Goal: Task Accomplishment & Management: Use online tool/utility

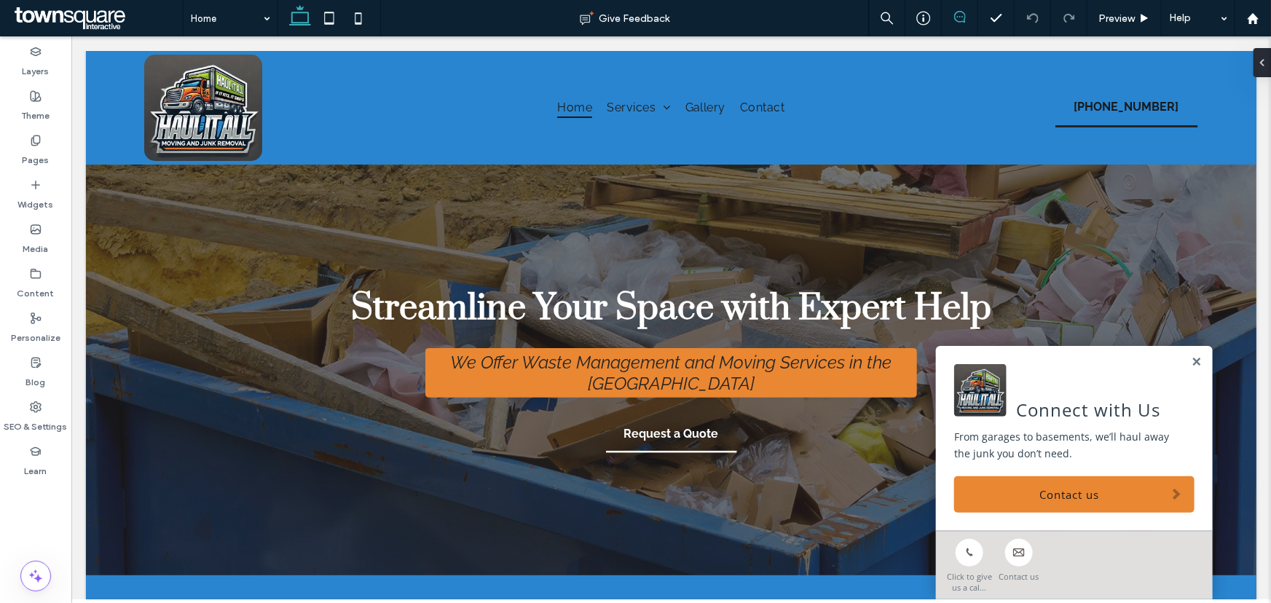
click at [958, 14] on icon at bounding box center [960, 17] width 12 height 12
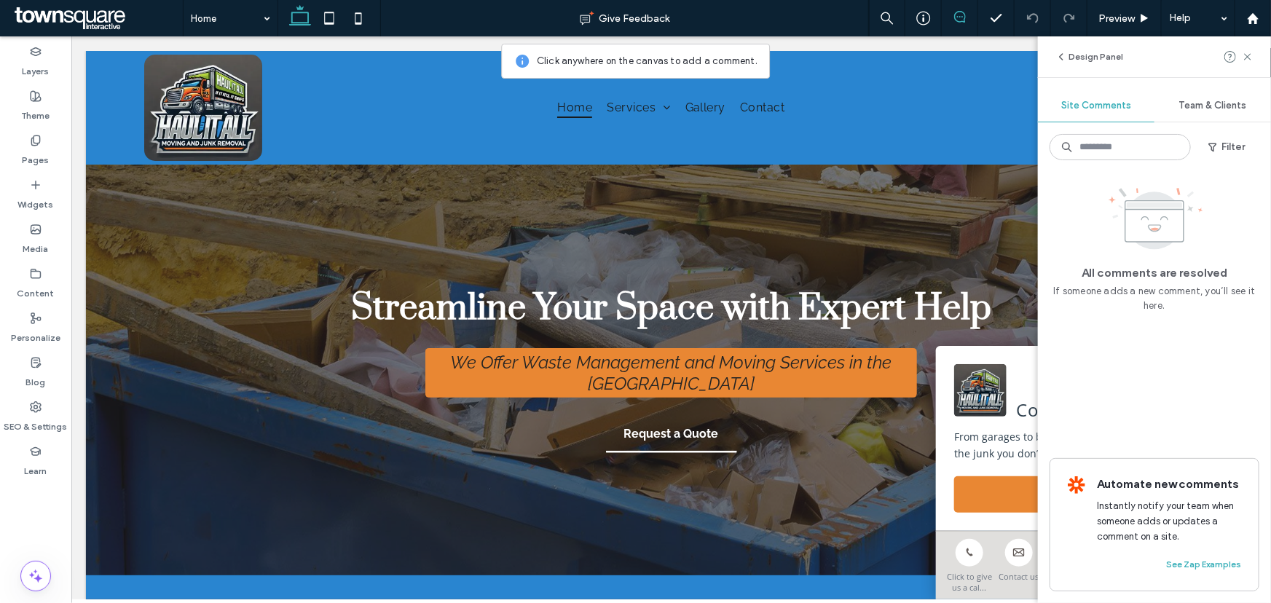
click at [959, 21] on use at bounding box center [960, 17] width 12 height 12
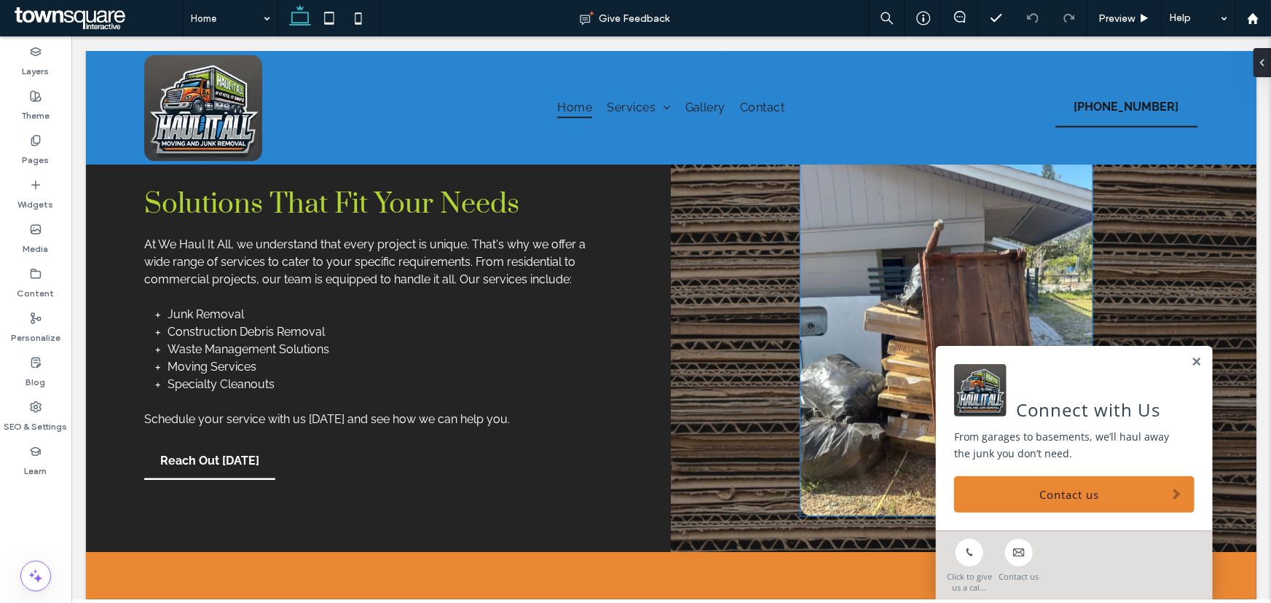
scroll to position [1654, 0]
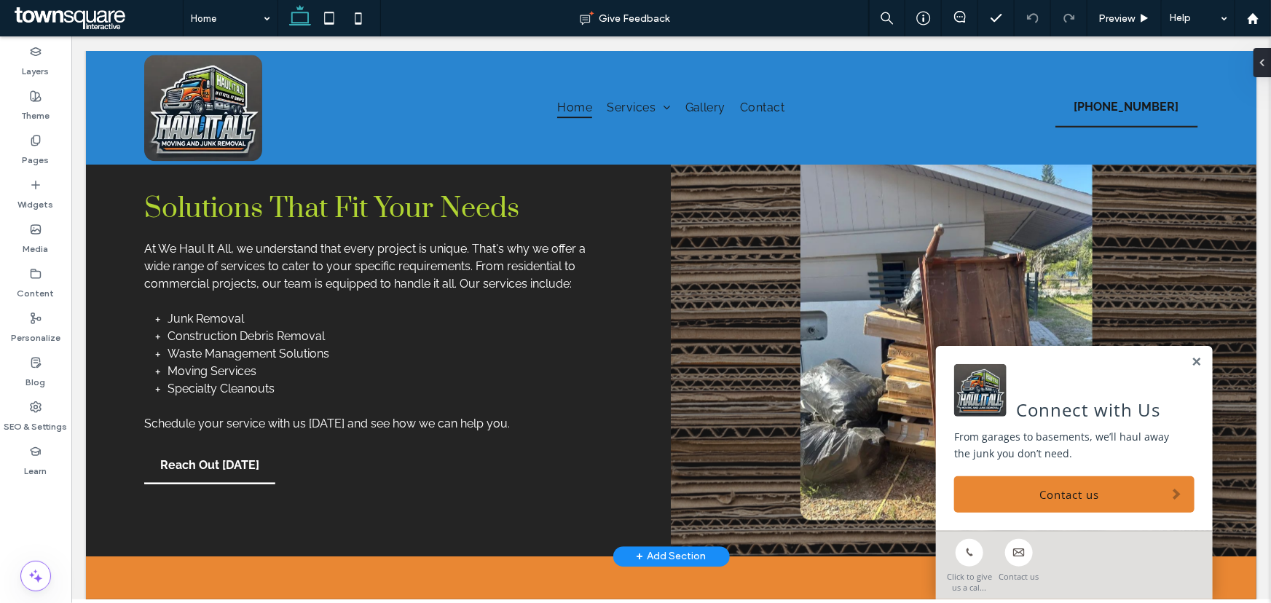
drag, startPoint x: 1185, startPoint y: 360, endPoint x: 1162, endPoint y: 352, distance: 24.2
click at [1190, 360] on link at bounding box center [1195, 361] width 11 height 12
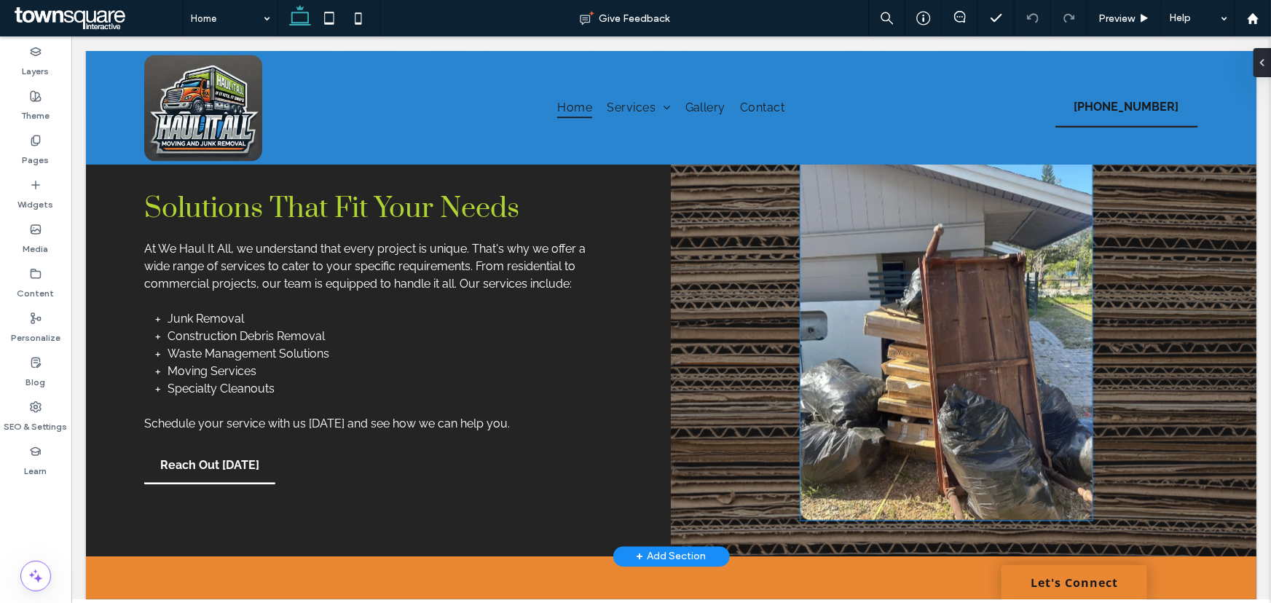
click at [915, 300] on img at bounding box center [946, 337] width 292 height 364
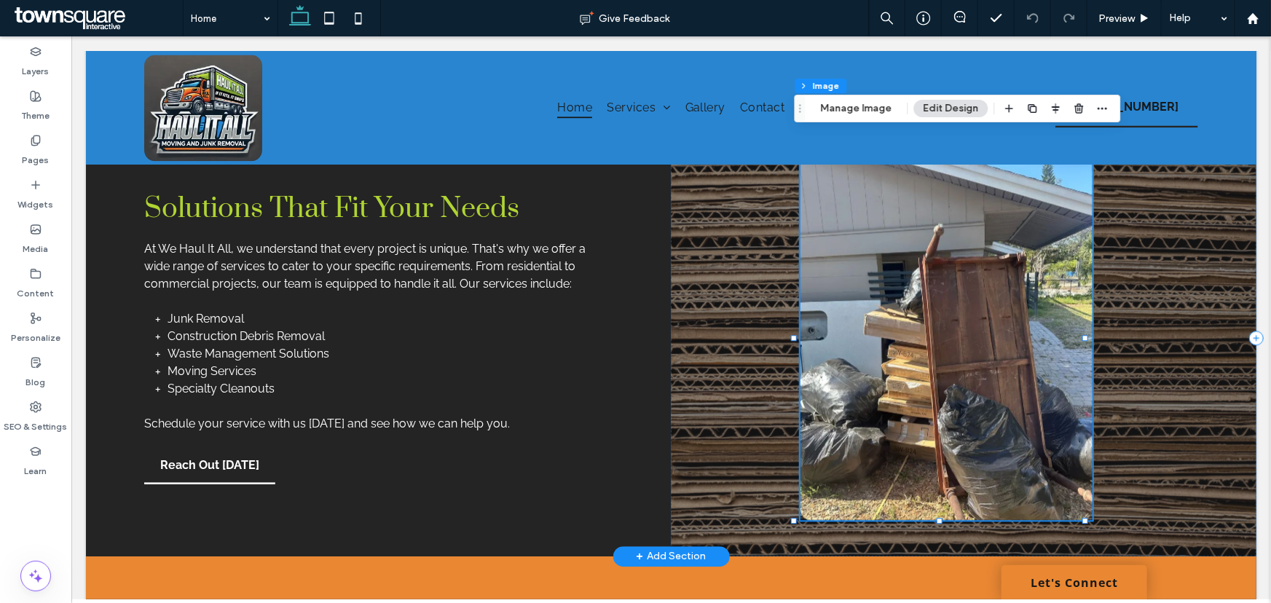
type input "**"
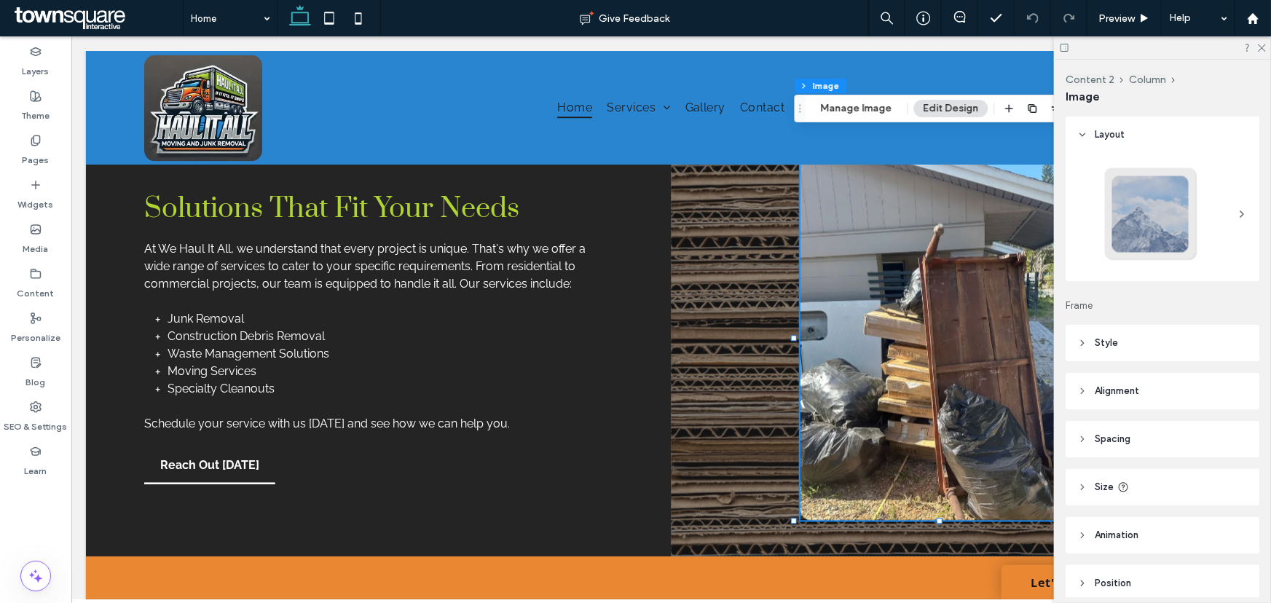
click at [1109, 342] on span "Style" at bounding box center [1105, 343] width 23 height 15
click at [1113, 348] on span "Style" at bounding box center [1105, 343] width 23 height 15
click at [1116, 338] on span "Style" at bounding box center [1105, 343] width 23 height 15
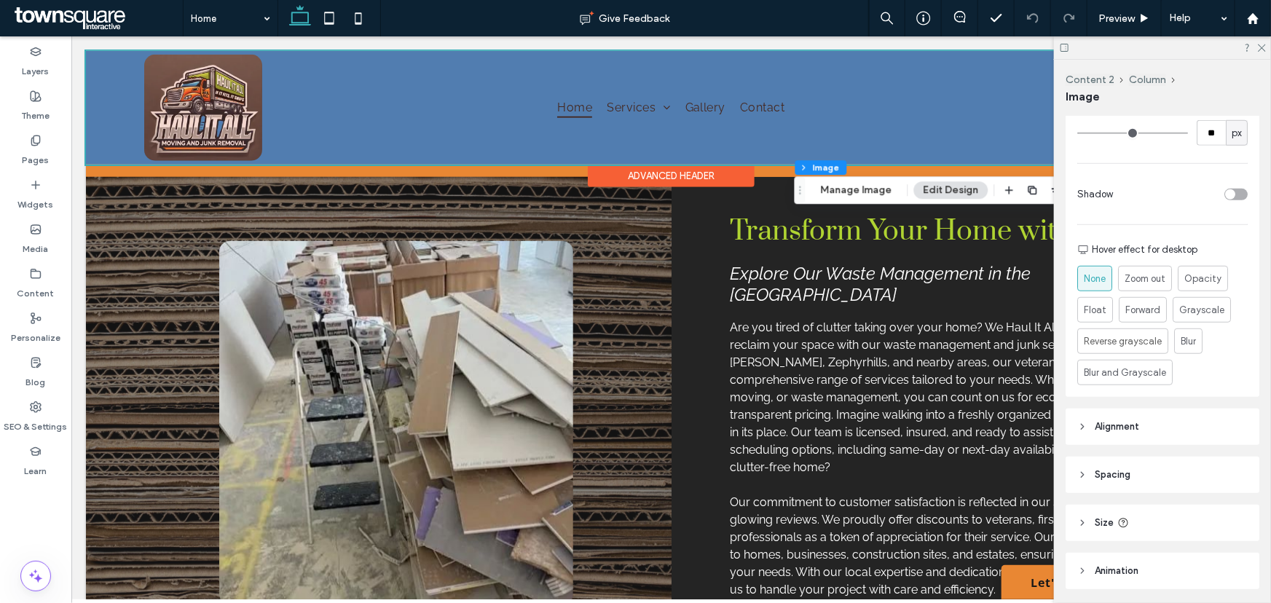
scroll to position [0, 0]
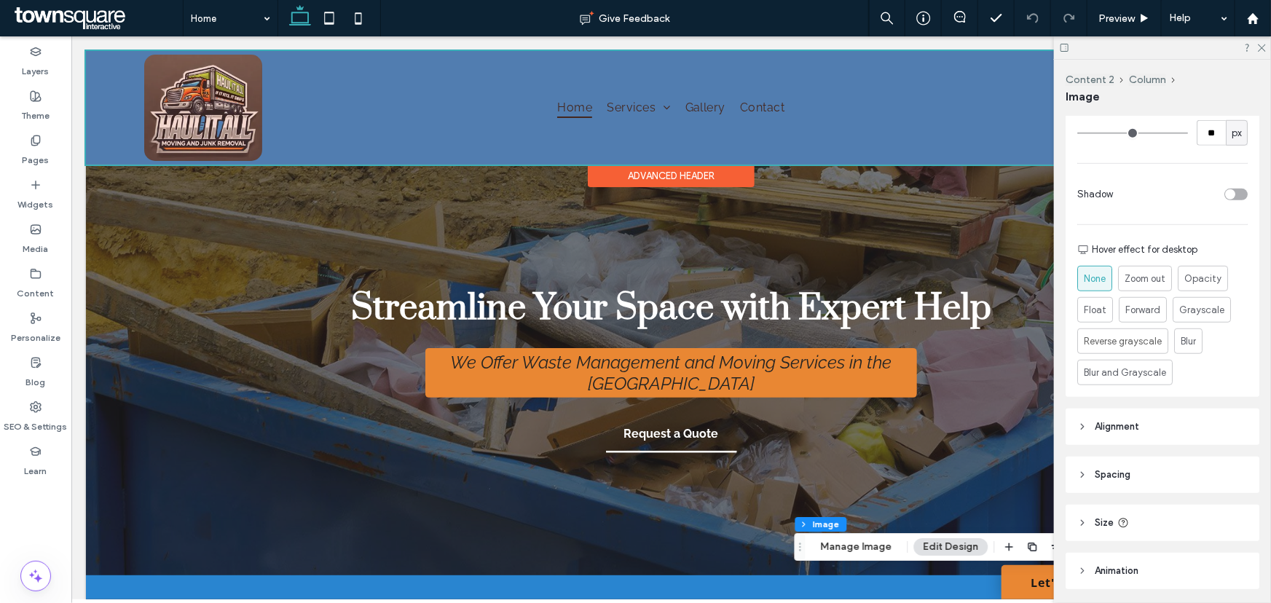
drag, startPoint x: 719, startPoint y: 299, endPoint x: 684, endPoint y: 64, distance: 237.8
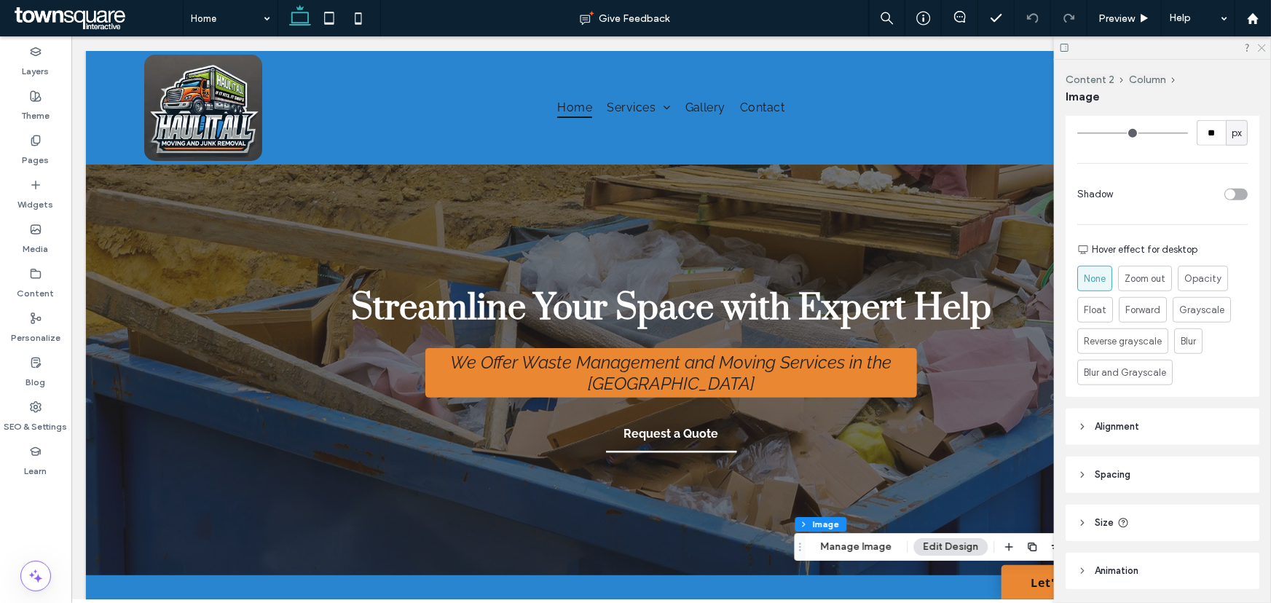
click at [1264, 46] on icon at bounding box center [1260, 46] width 9 height 9
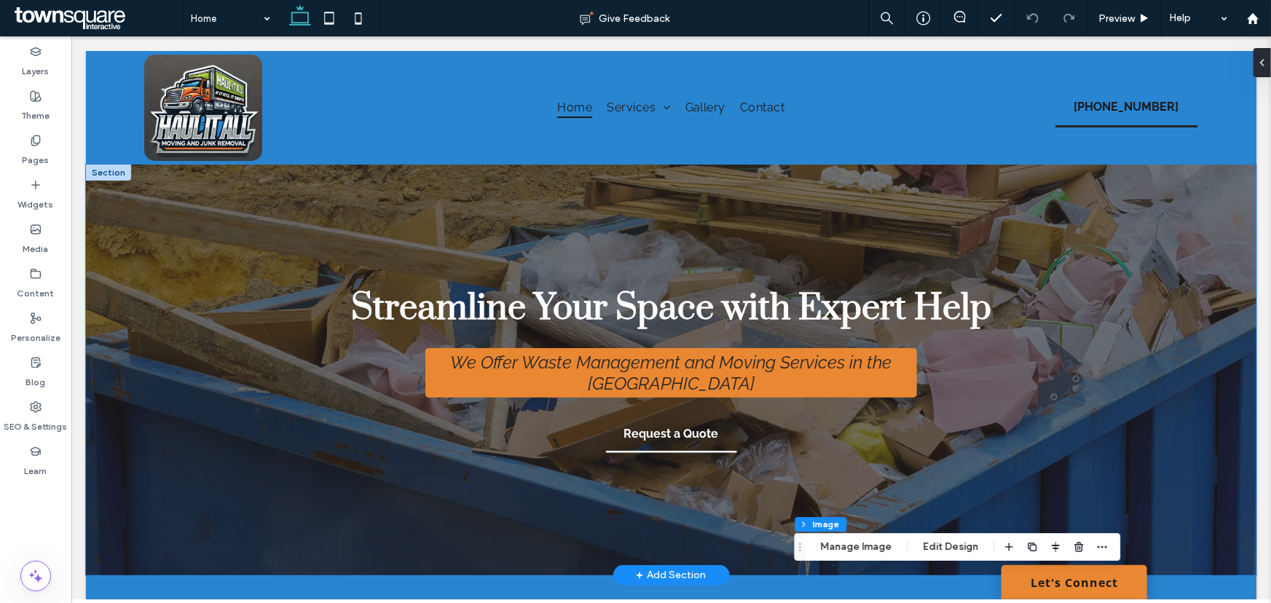
click at [1118, 336] on div "Streamline Your Space with Expert Help We Offer Waste Management and Moving Ser…" at bounding box center [670, 369] width 1170 height 411
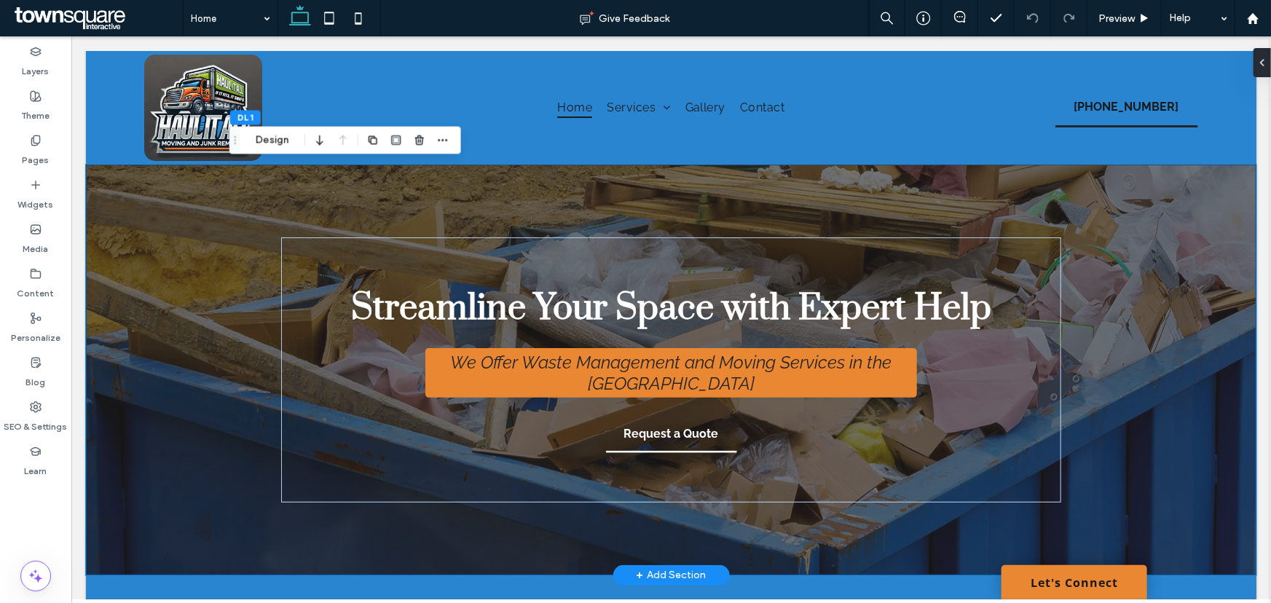
click at [1154, 255] on div "Streamline Your Space with Expert Help We Offer Waste Management and Moving Ser…" at bounding box center [670, 369] width 1170 height 411
click at [269, 141] on button "Design" at bounding box center [272, 139] width 52 height 17
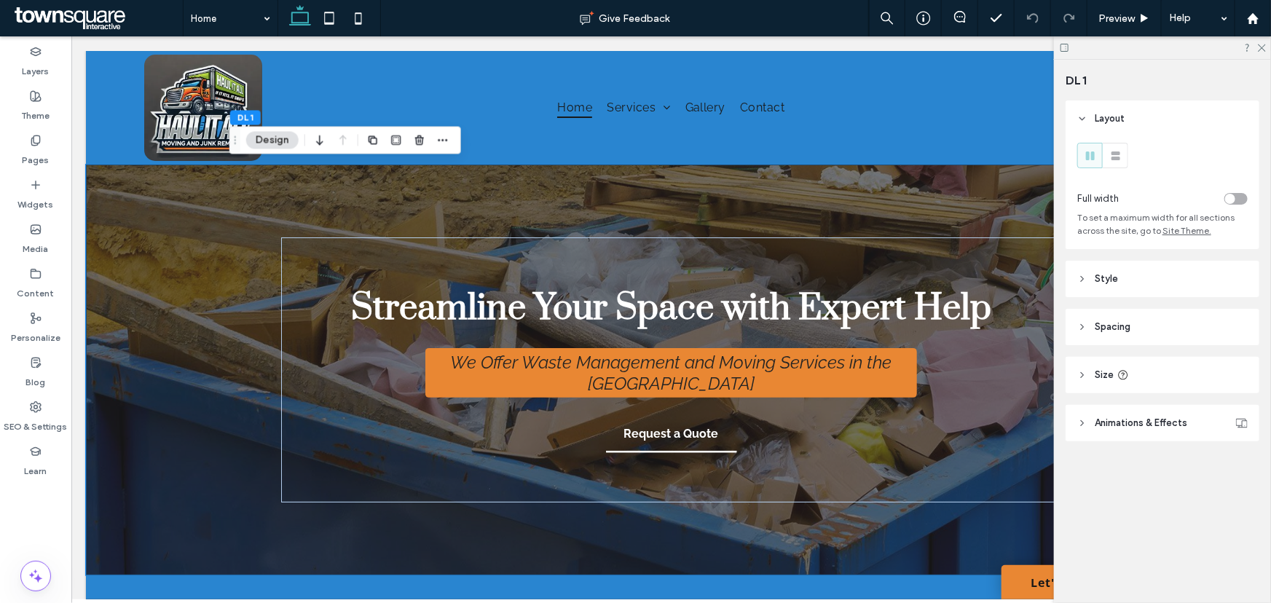
click at [1083, 280] on use at bounding box center [1082, 279] width 3 height 5
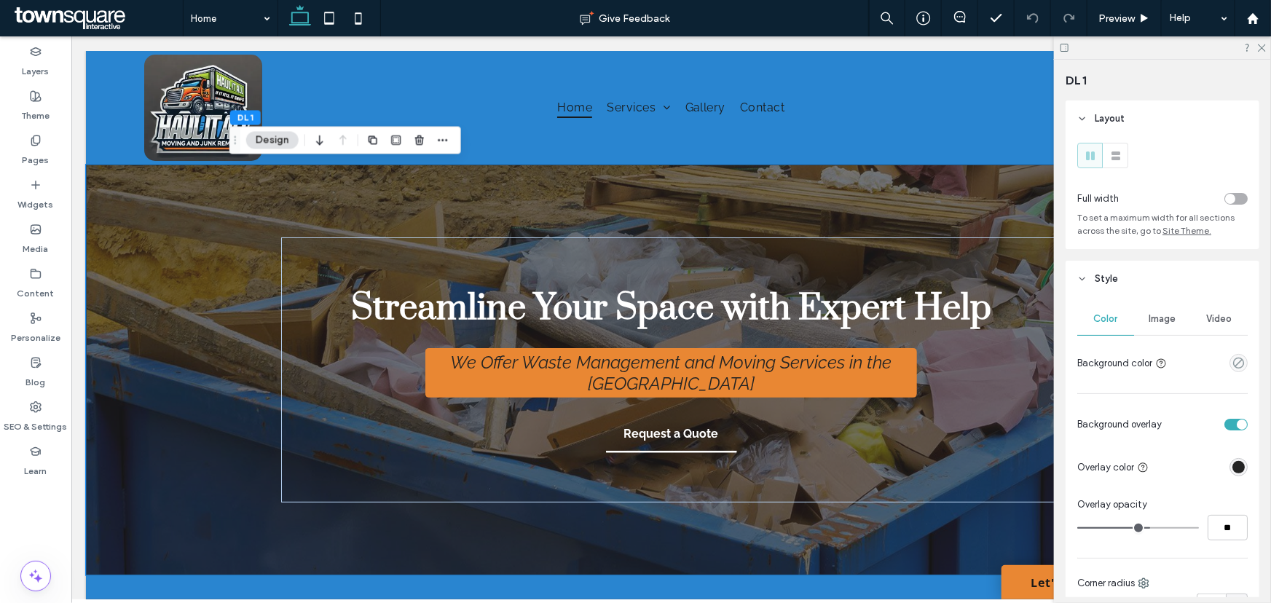
click at [1155, 323] on span "Image" at bounding box center [1162, 319] width 27 height 12
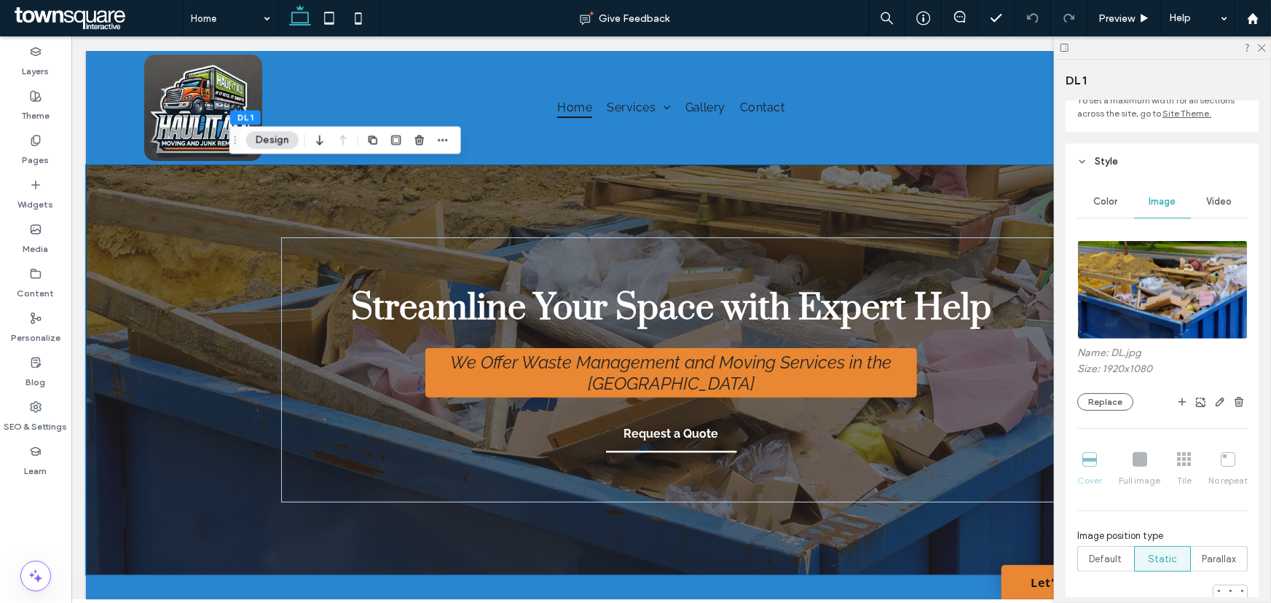
scroll to position [132, 0]
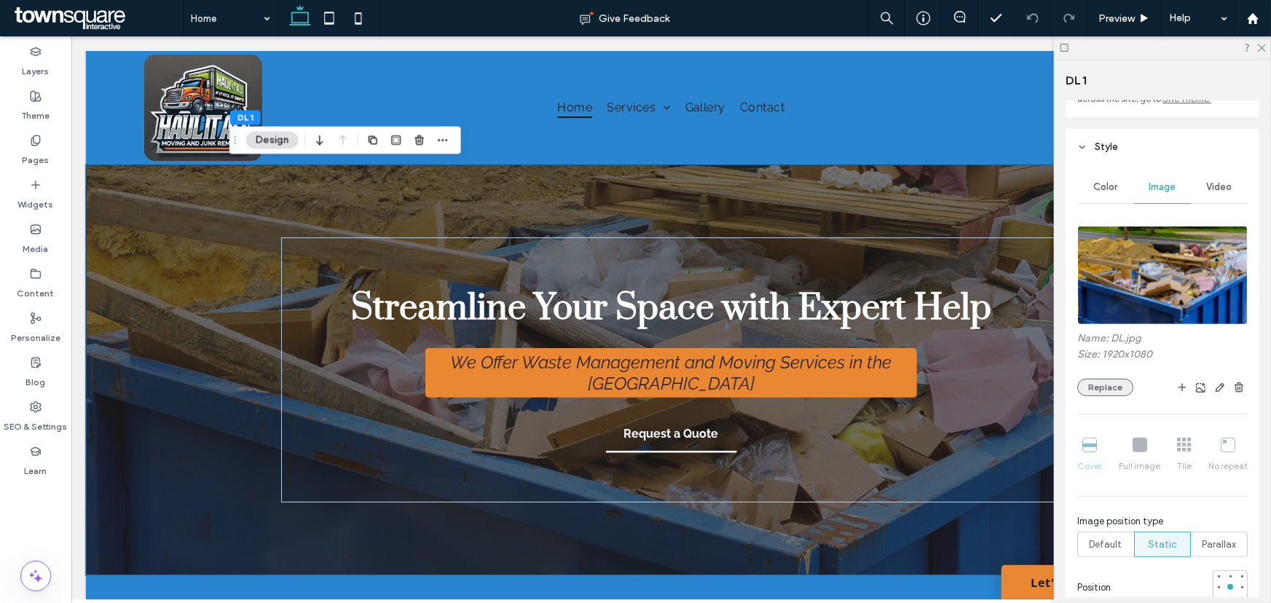
click at [1119, 387] on button "Replace" at bounding box center [1105, 387] width 56 height 17
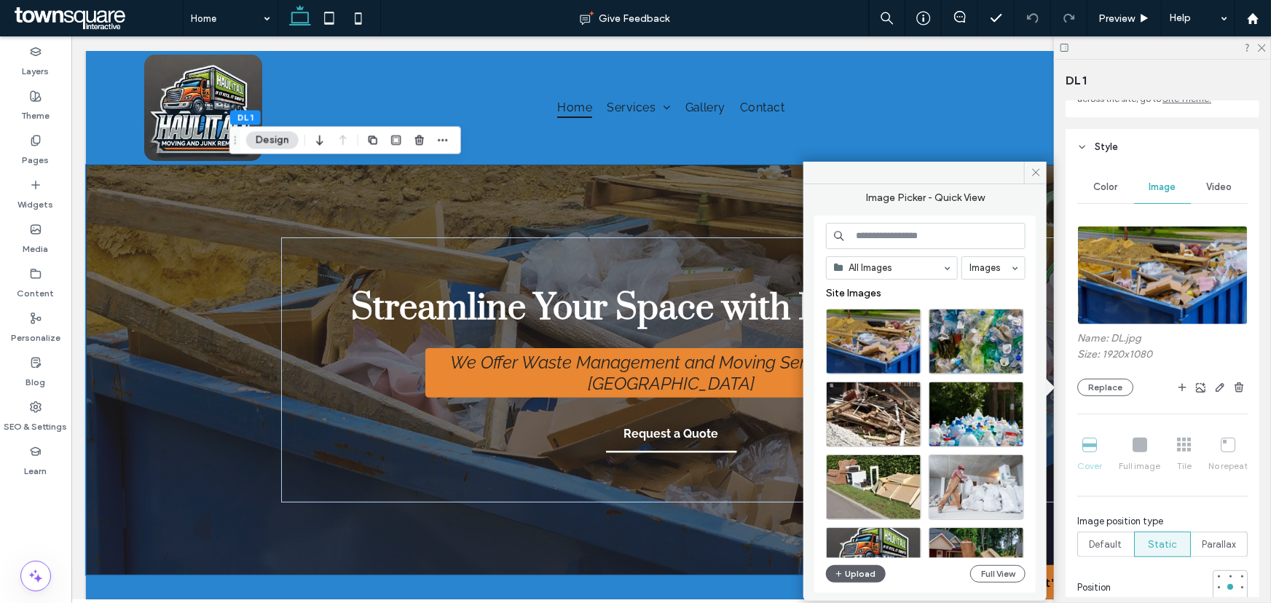
click at [910, 237] on input at bounding box center [926, 236] width 200 height 26
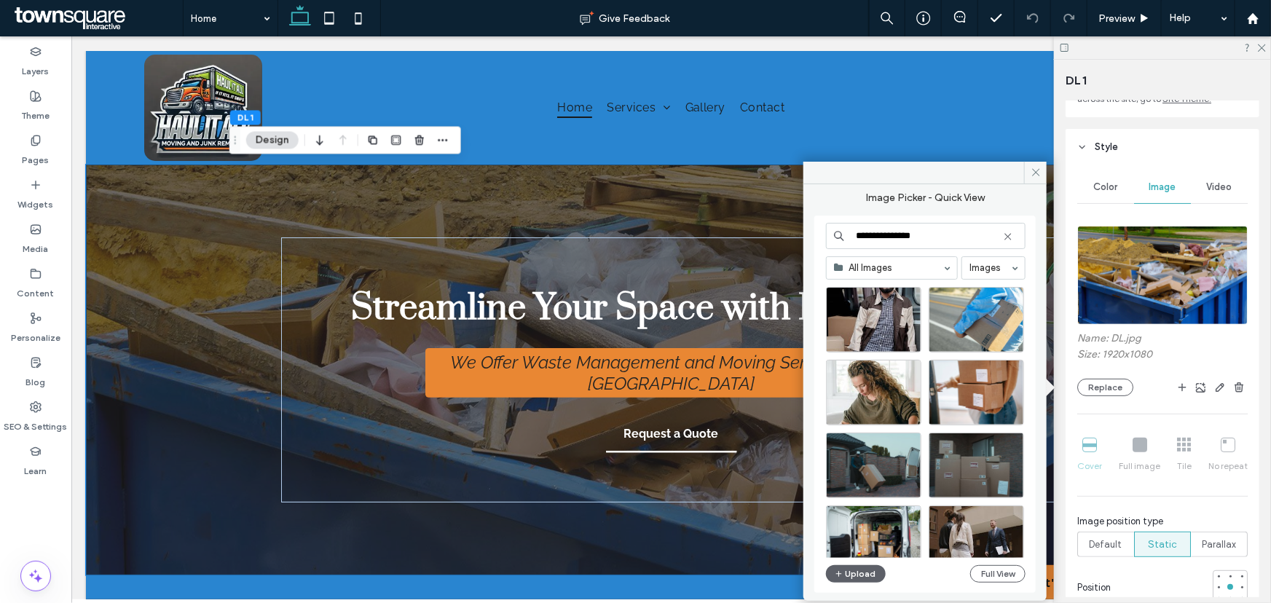
scroll to position [2927, 0]
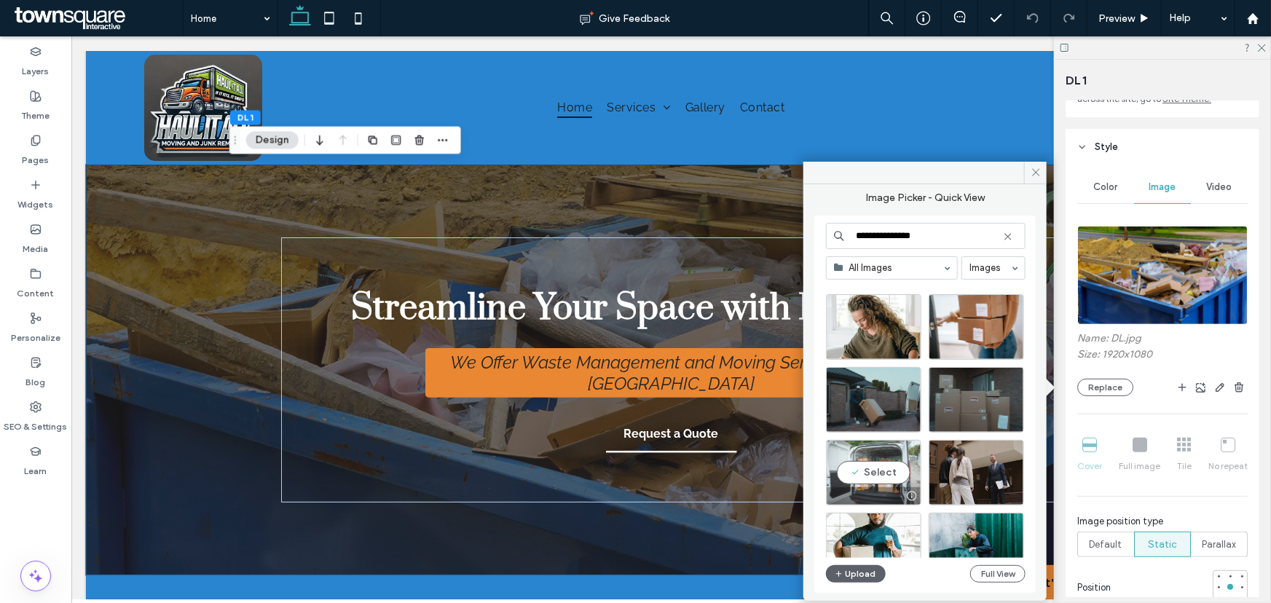
type input "**********"
click at [891, 471] on div "Select" at bounding box center [873, 473] width 95 height 66
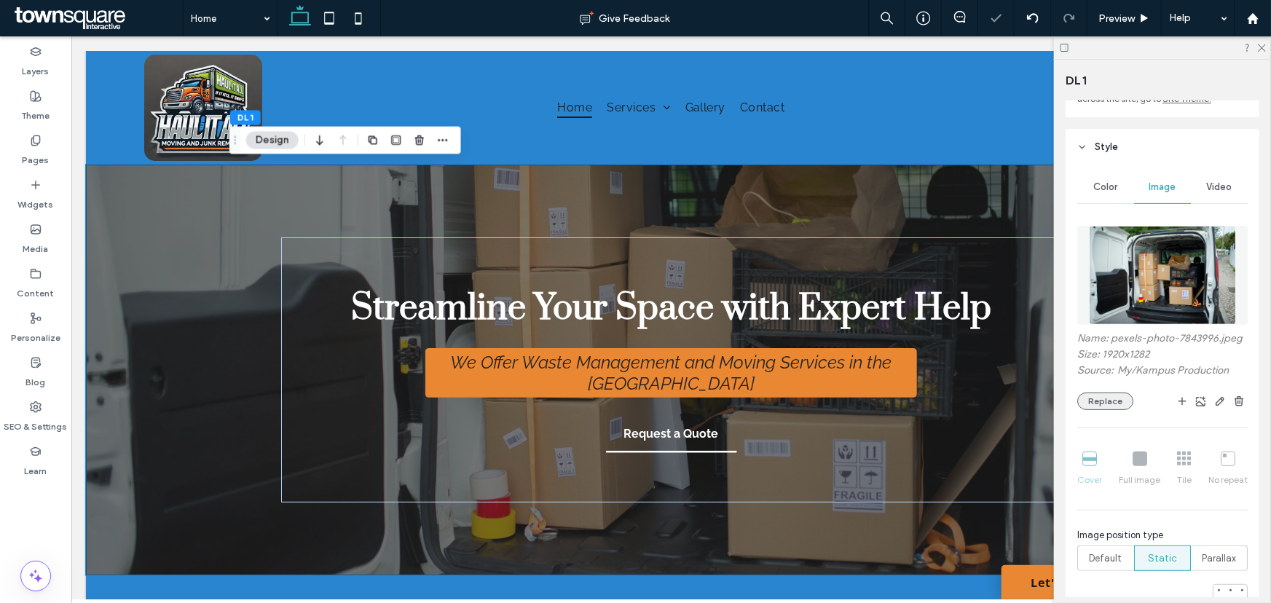
click at [1110, 409] on button "Replace" at bounding box center [1105, 400] width 56 height 17
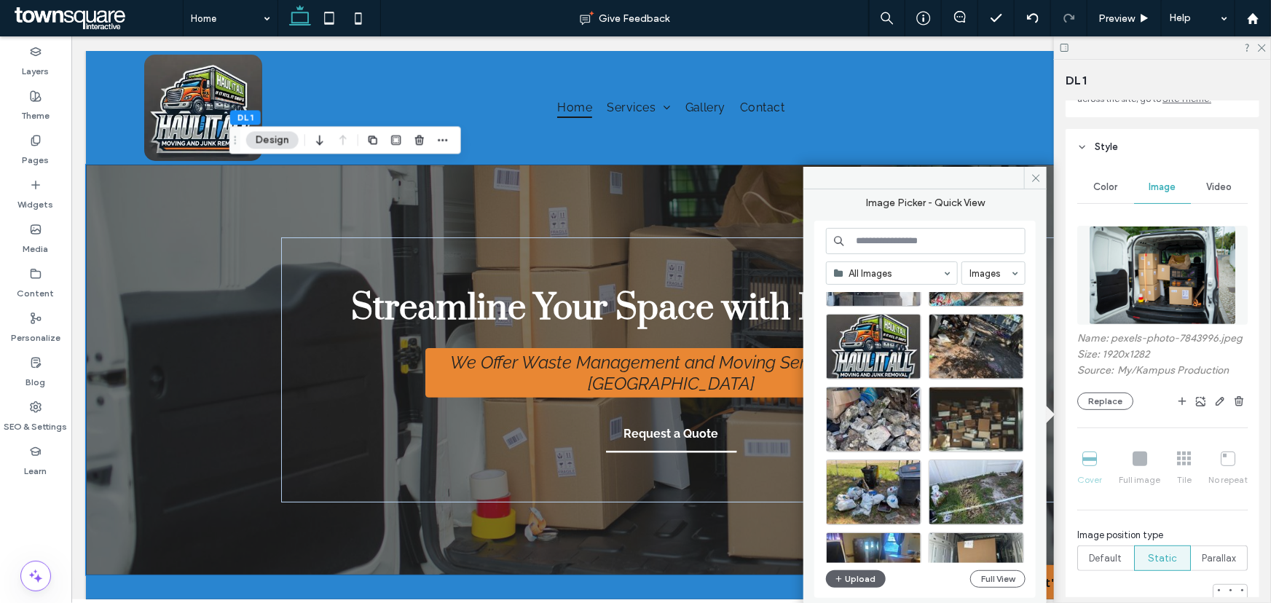
scroll to position [1711, 0]
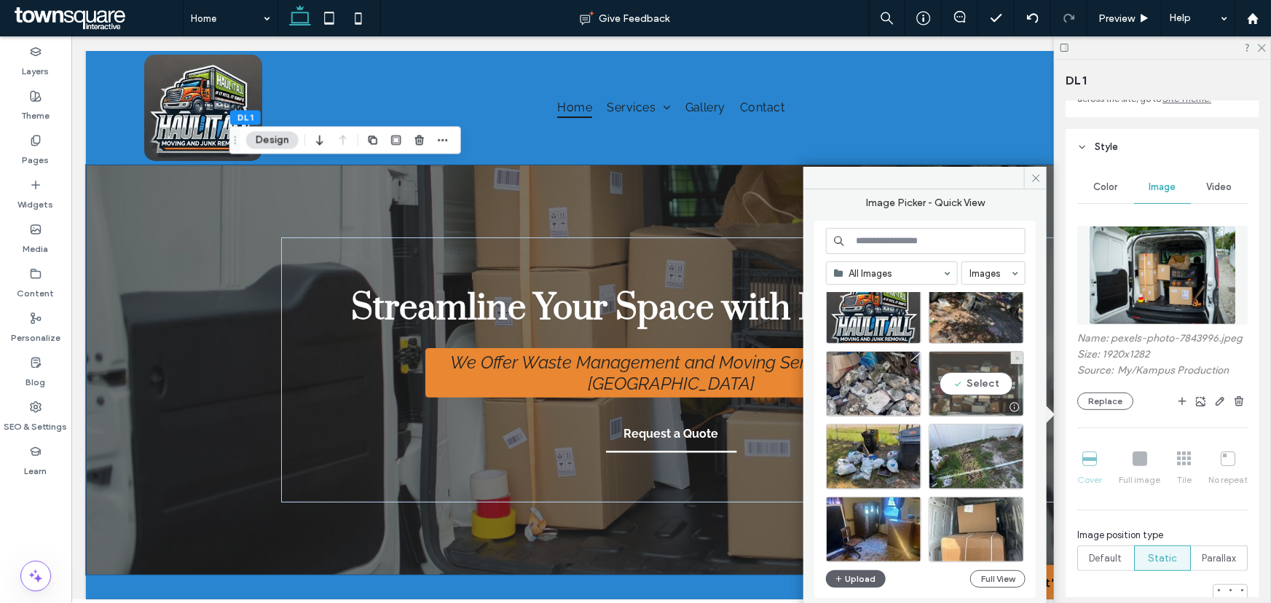
click at [973, 389] on div "Select" at bounding box center [975, 384] width 95 height 66
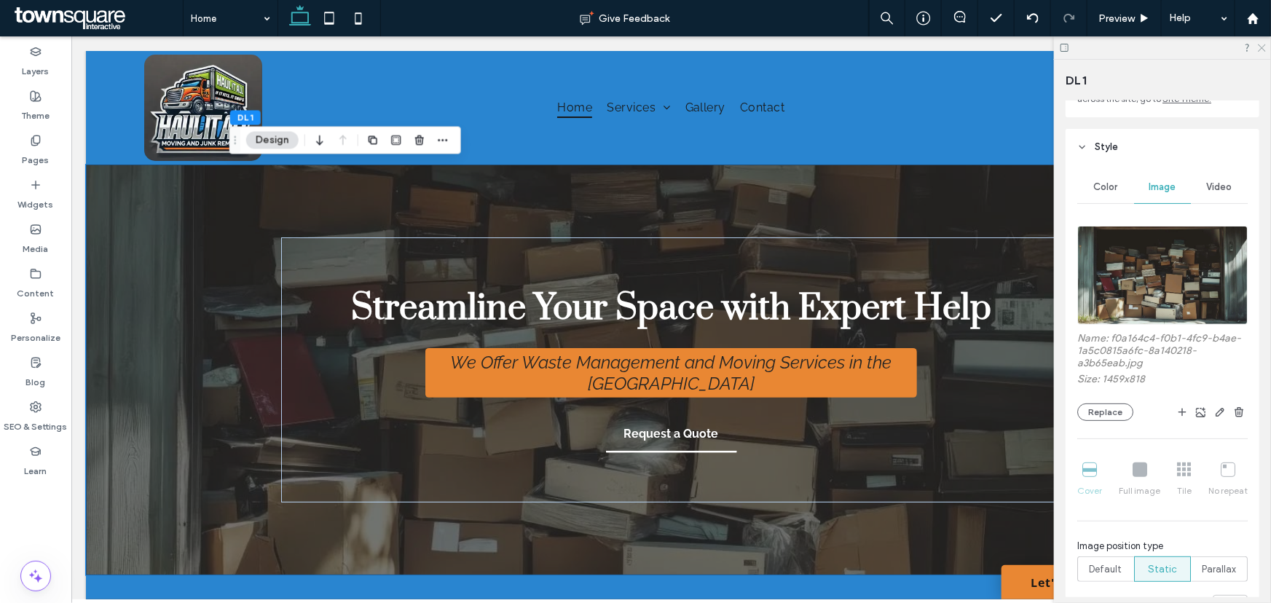
click at [1263, 48] on icon at bounding box center [1260, 46] width 9 height 9
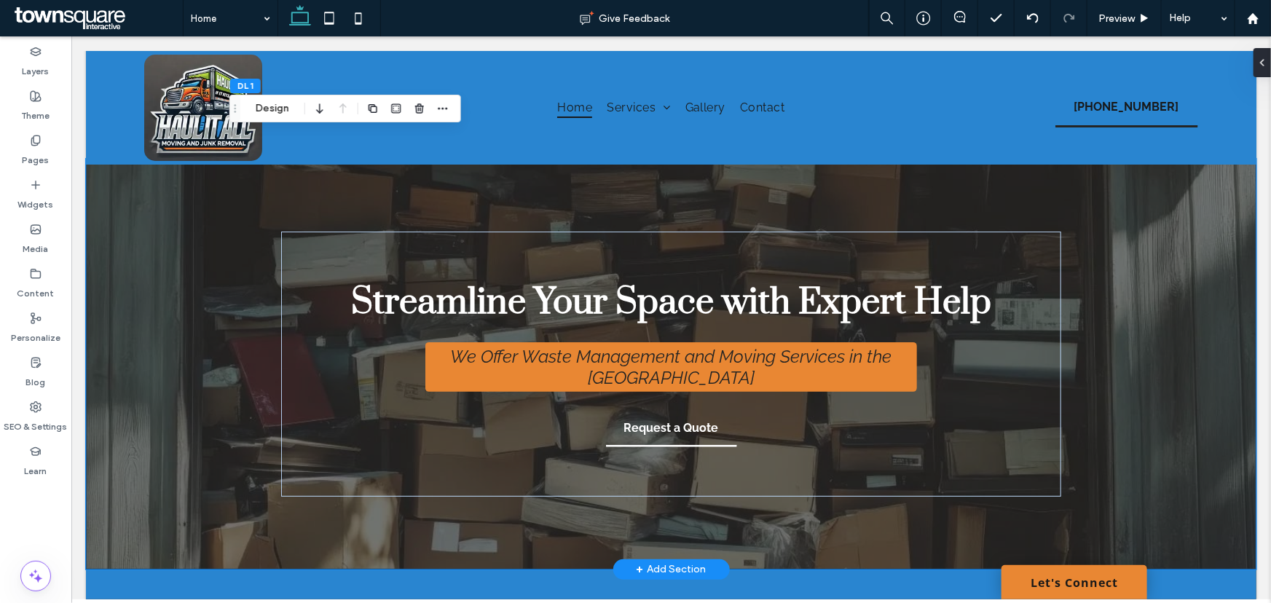
scroll to position [0, 0]
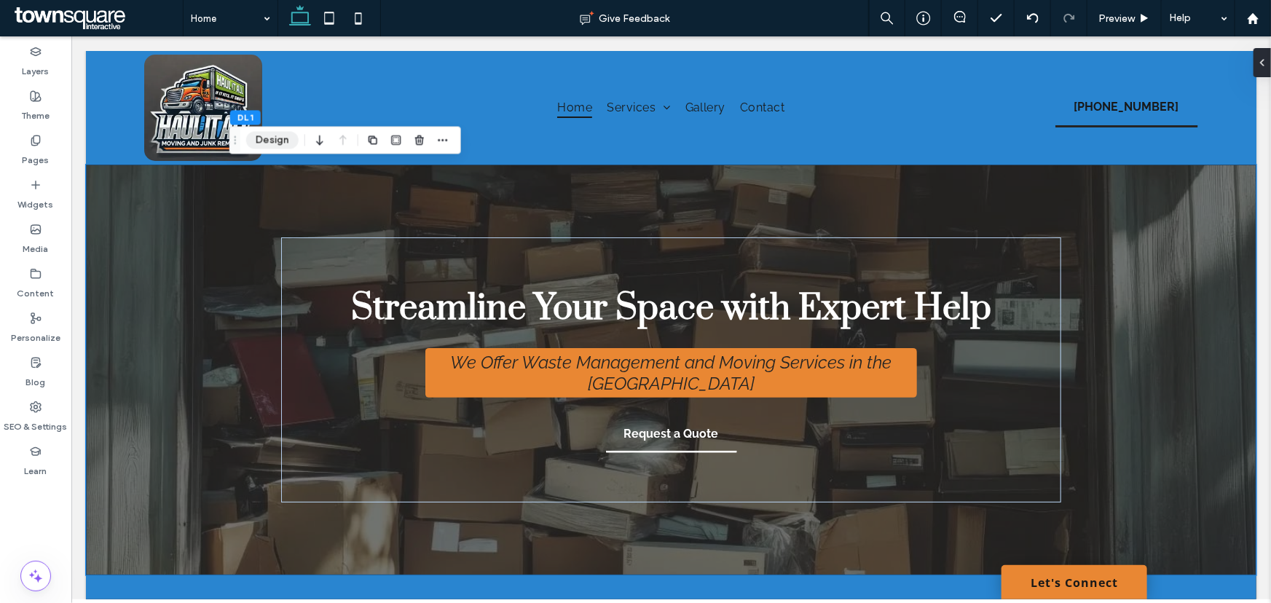
click at [275, 138] on button "Design" at bounding box center [272, 139] width 52 height 17
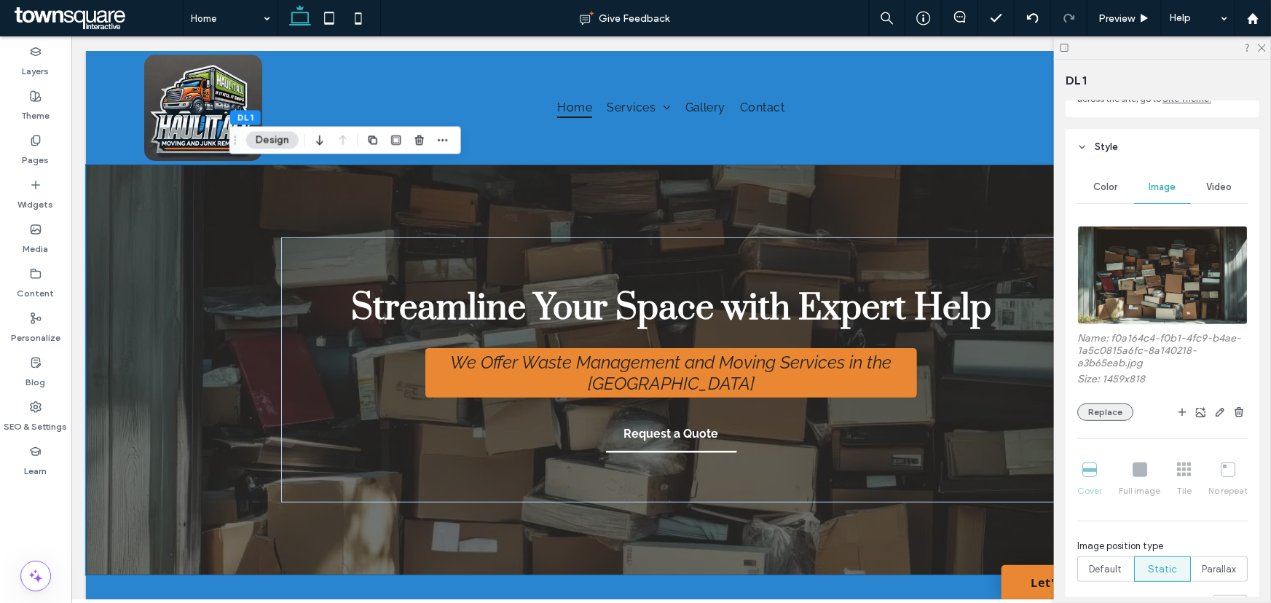
click at [1108, 411] on button "Replace" at bounding box center [1105, 411] width 56 height 17
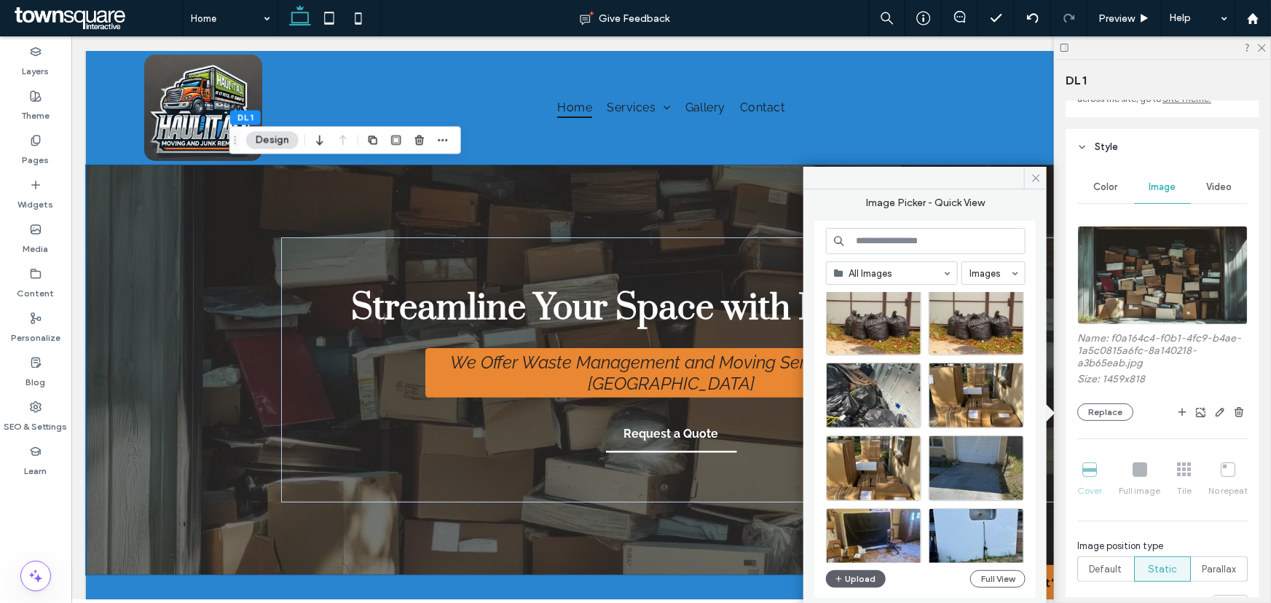
scroll to position [625, 0]
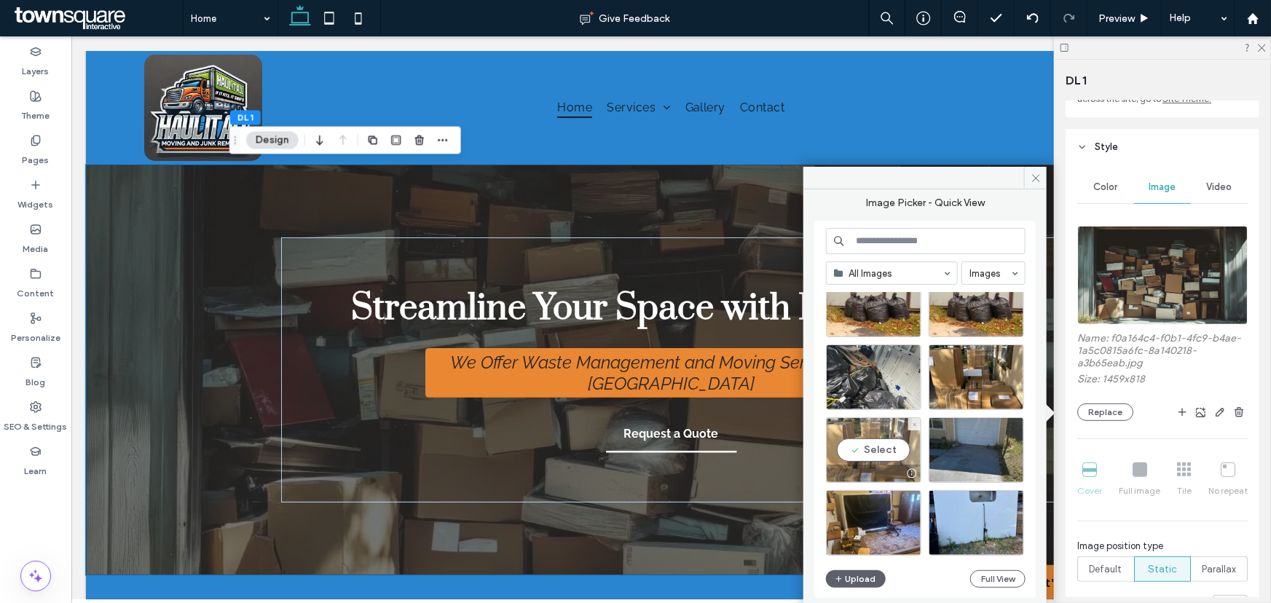
click at [876, 447] on div "Select" at bounding box center [873, 450] width 95 height 66
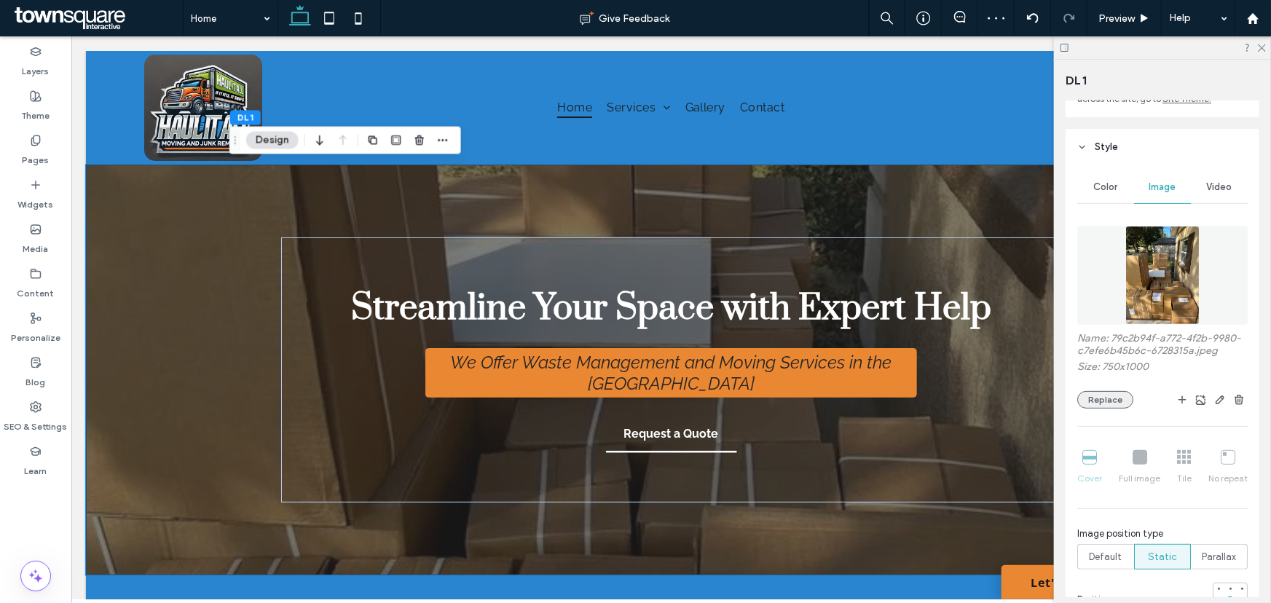
click at [1121, 409] on button "Replace" at bounding box center [1105, 399] width 56 height 17
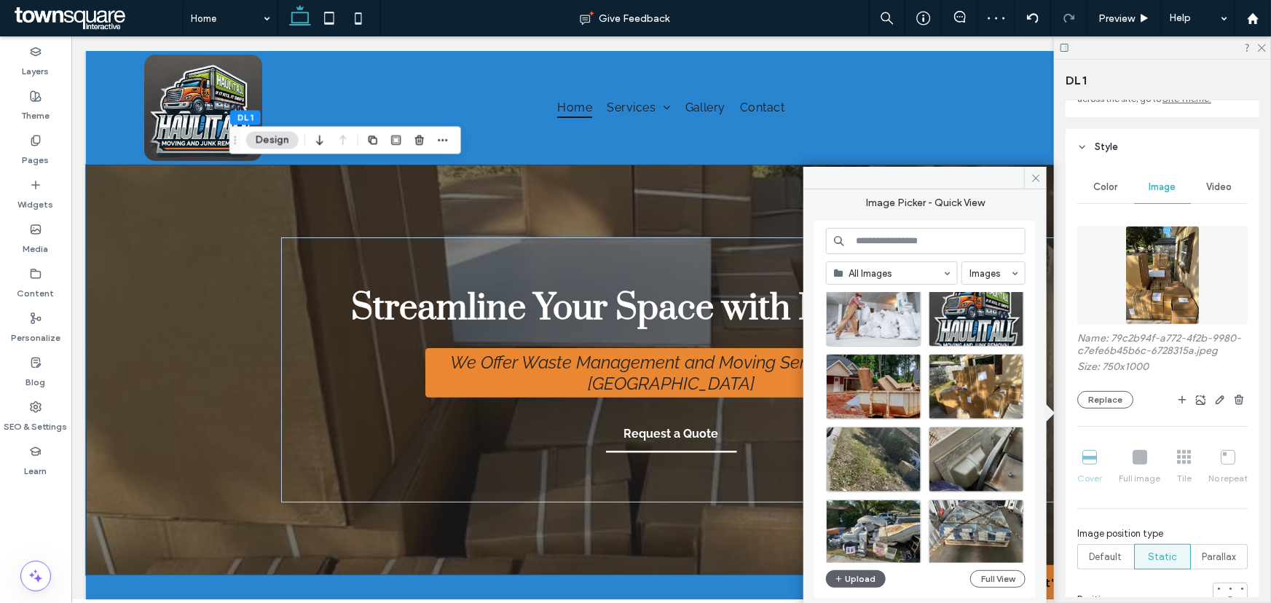
scroll to position [264, 0]
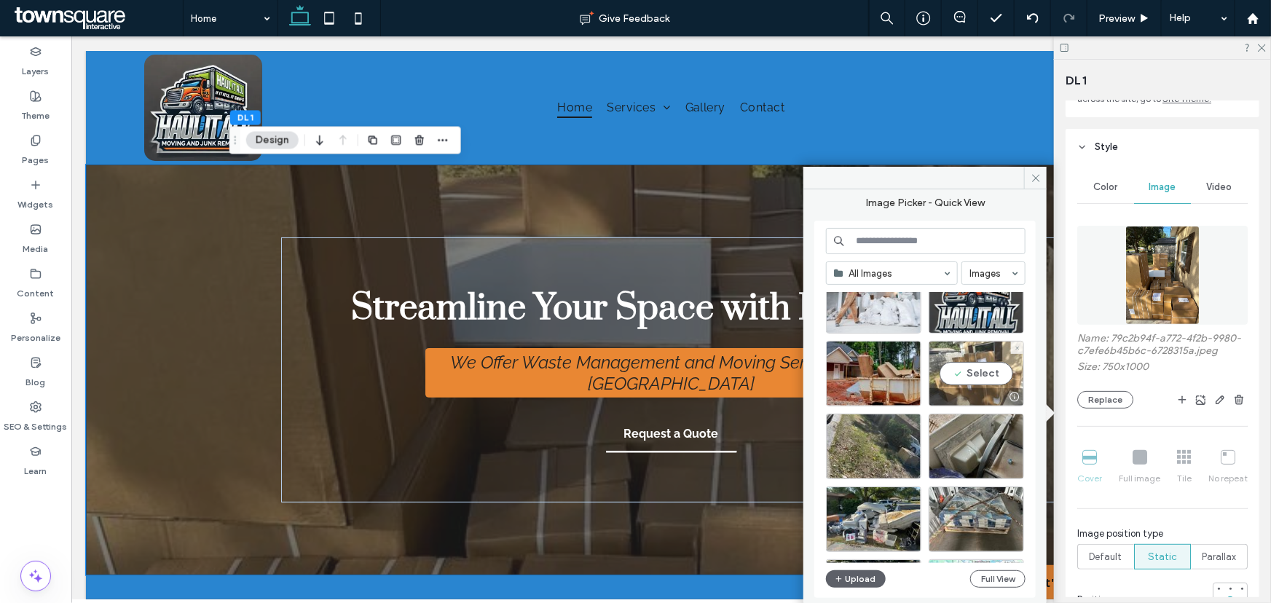
click at [986, 373] on div "Select" at bounding box center [975, 374] width 95 height 66
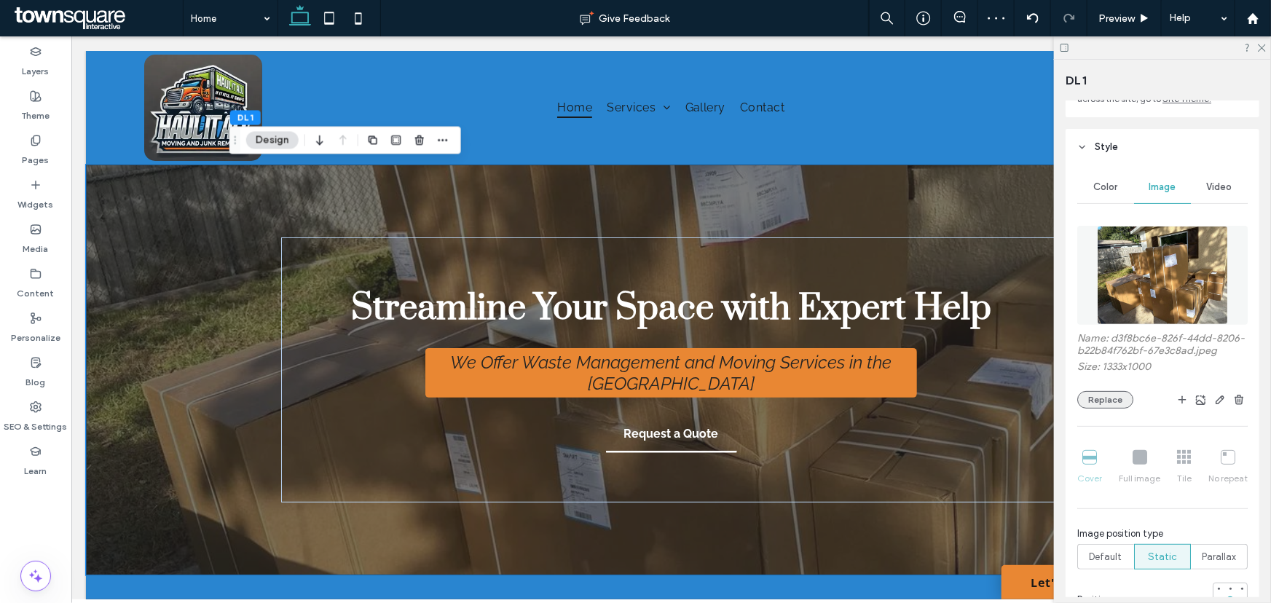
click at [1105, 409] on button "Replace" at bounding box center [1105, 399] width 56 height 17
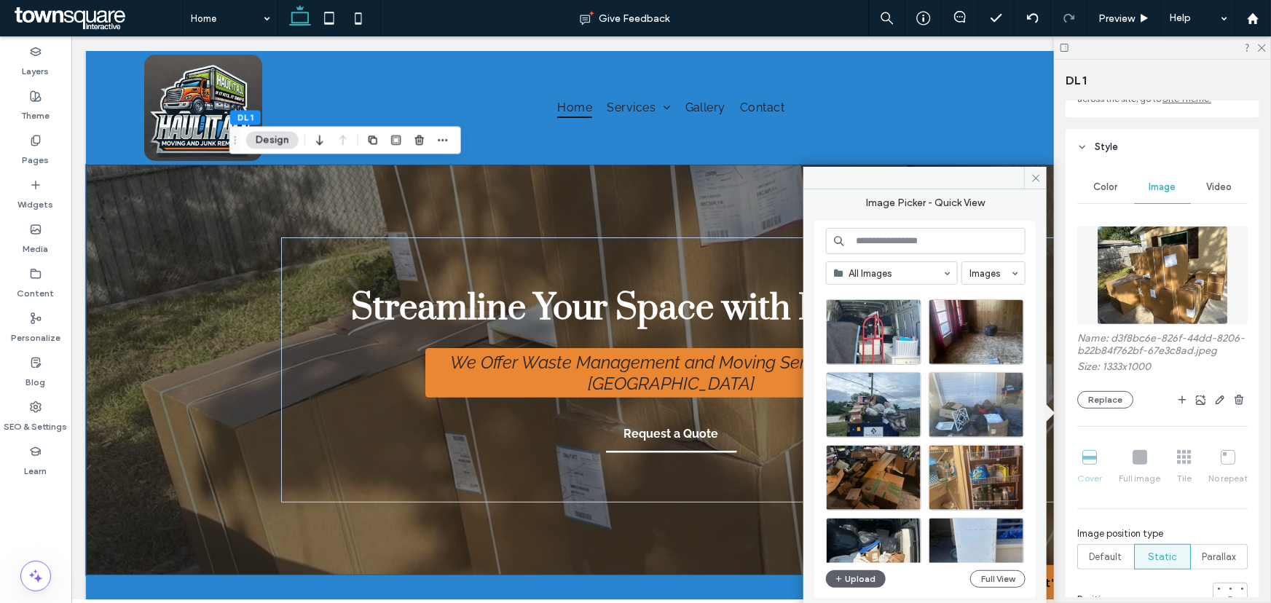
scroll to position [1035, 0]
click at [972, 237] on input at bounding box center [926, 241] width 200 height 26
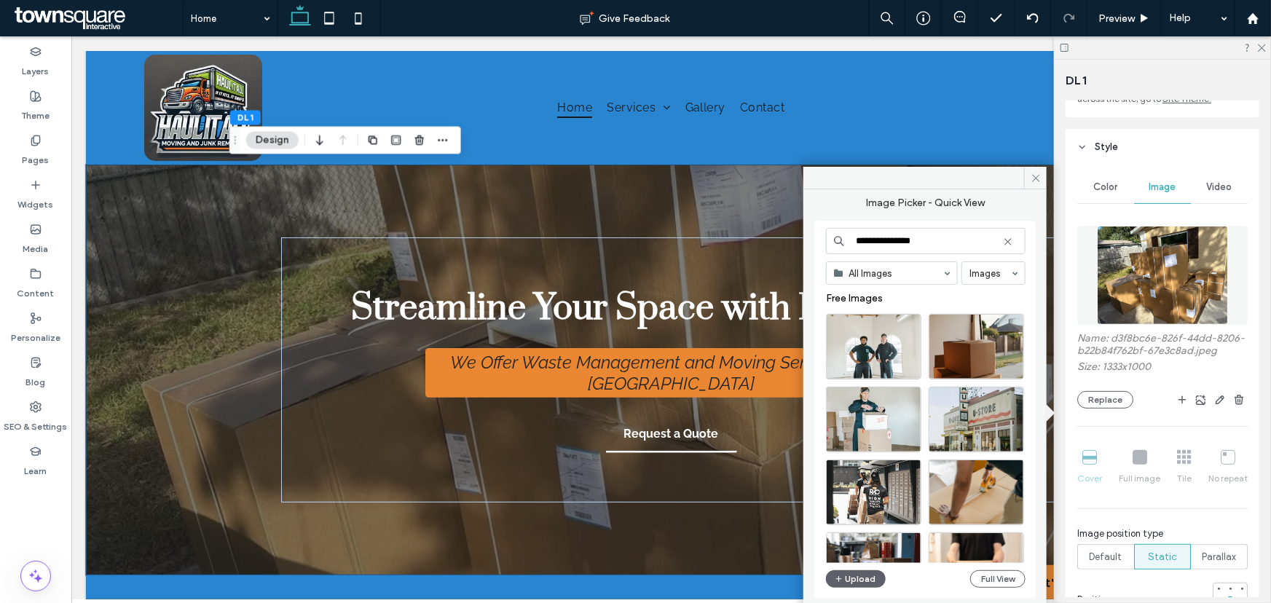
click at [869, 240] on input "**********" at bounding box center [926, 241] width 200 height 26
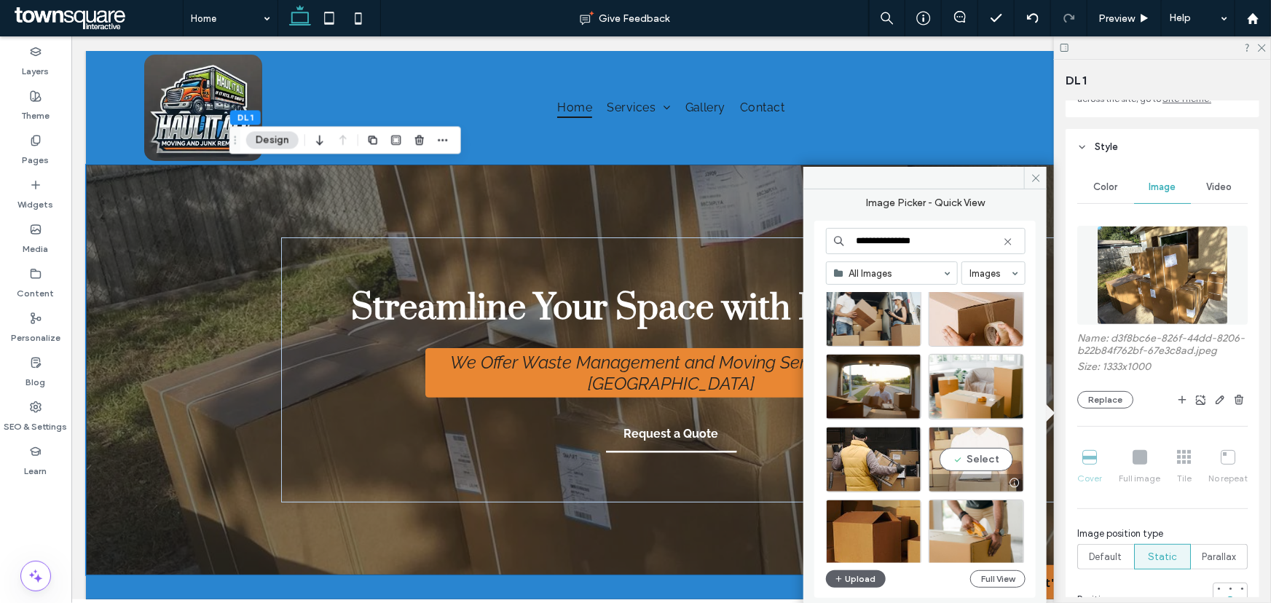
scroll to position [463, 0]
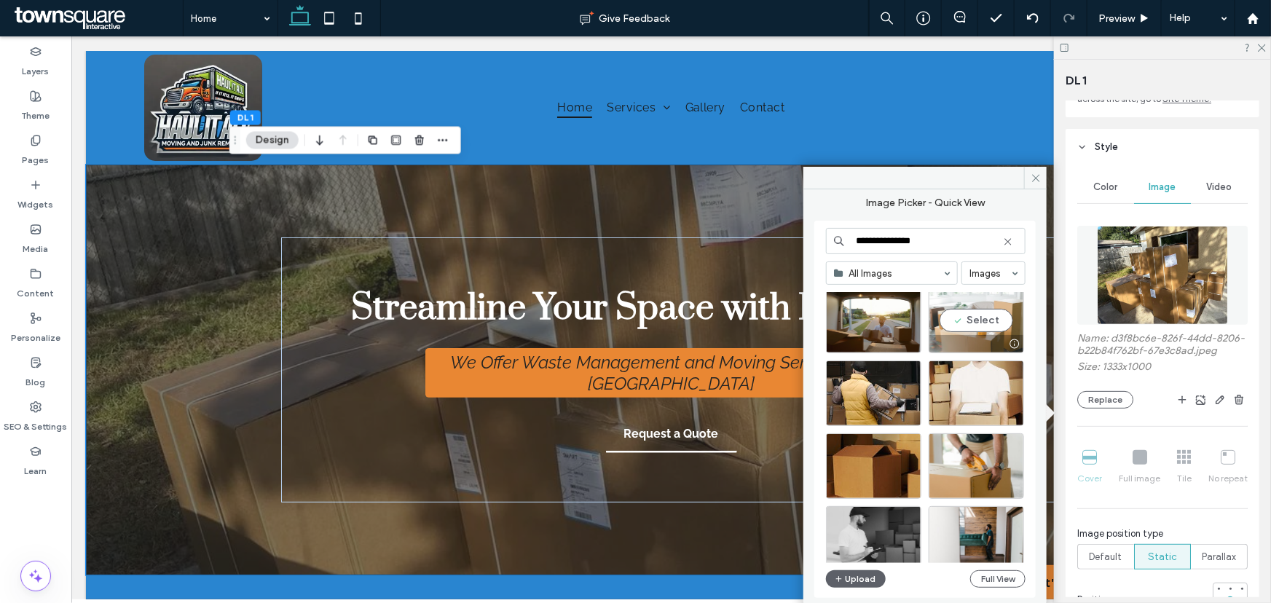
type input "**********"
click at [969, 320] on div "Select" at bounding box center [975, 321] width 95 height 66
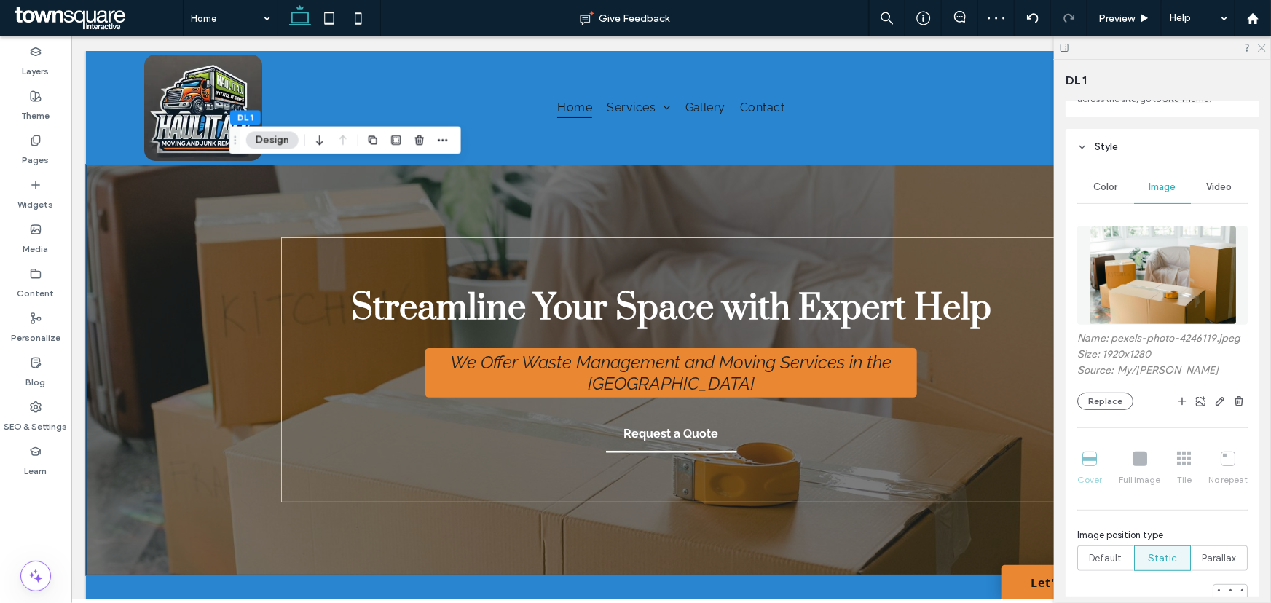
drag, startPoint x: 1259, startPoint y: 46, endPoint x: 1188, endPoint y: 10, distance: 79.8
click at [1259, 46] on icon at bounding box center [1260, 46] width 9 height 9
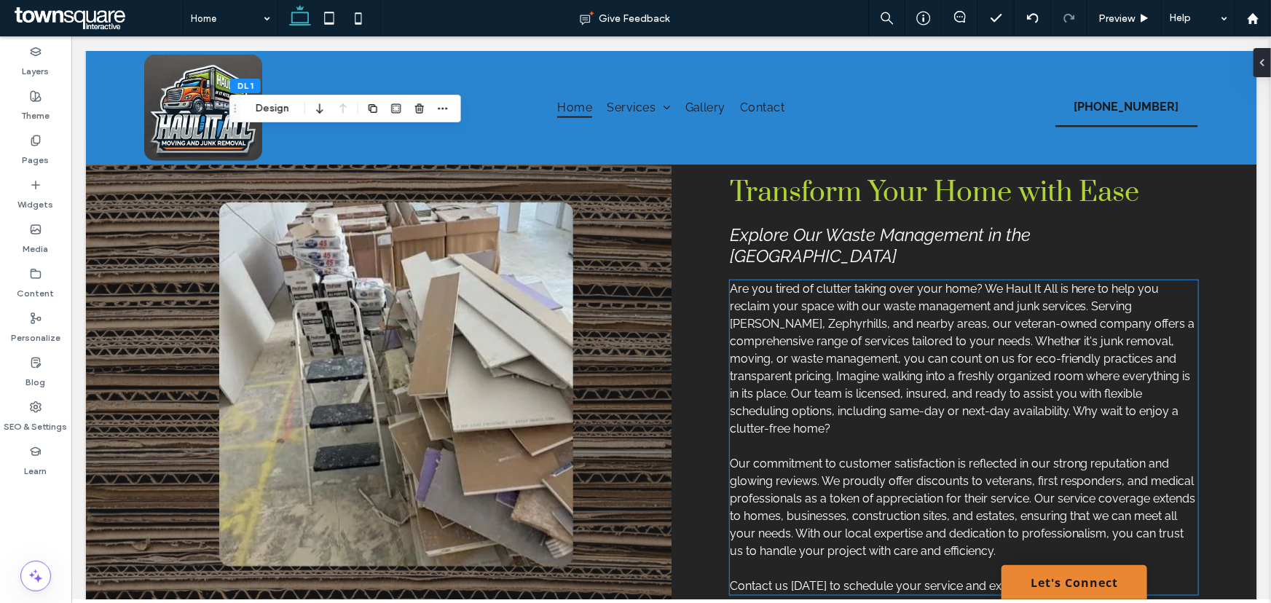
scroll to position [662, 0]
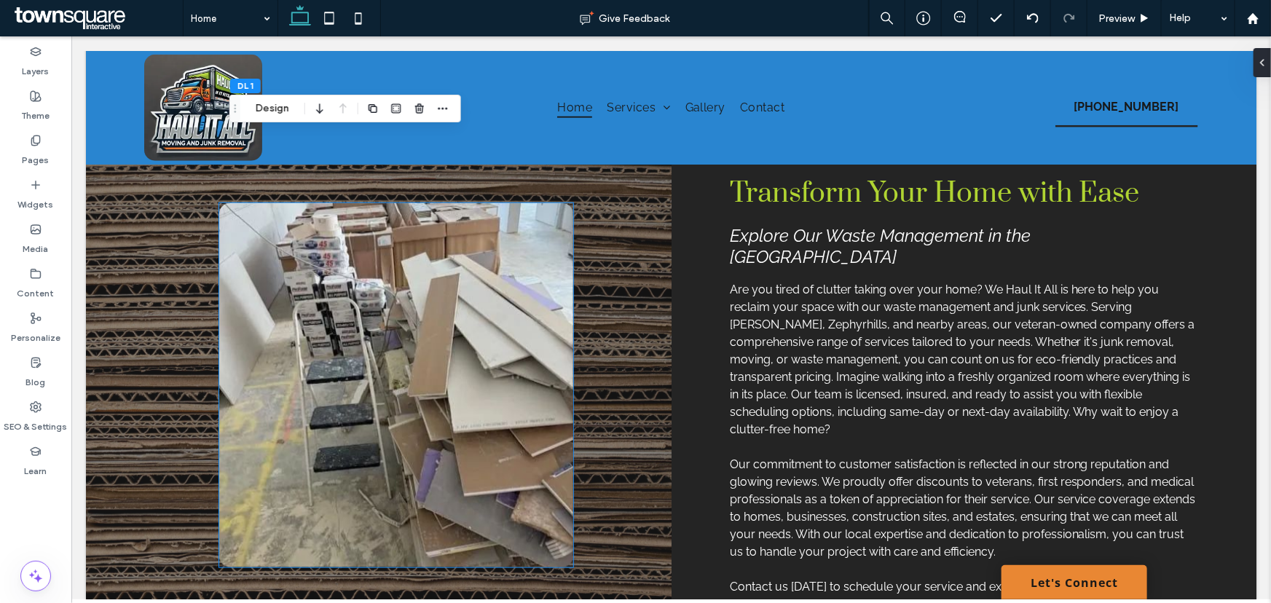
click at [358, 312] on img at bounding box center [394, 384] width 353 height 364
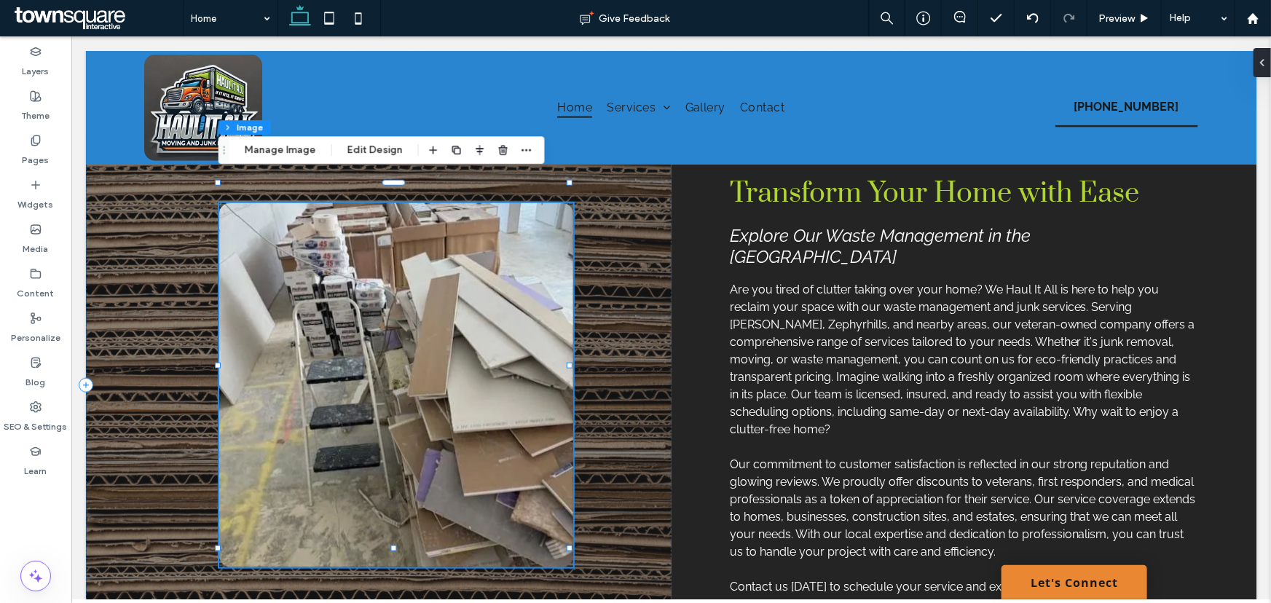
type input "**"
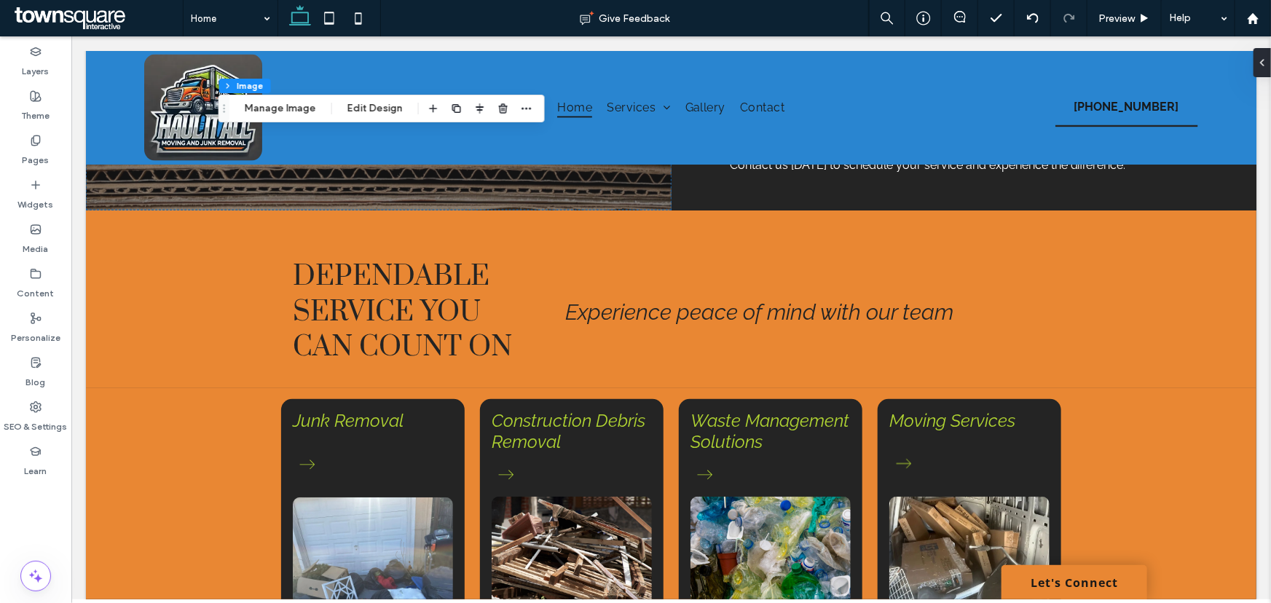
scroll to position [0, 0]
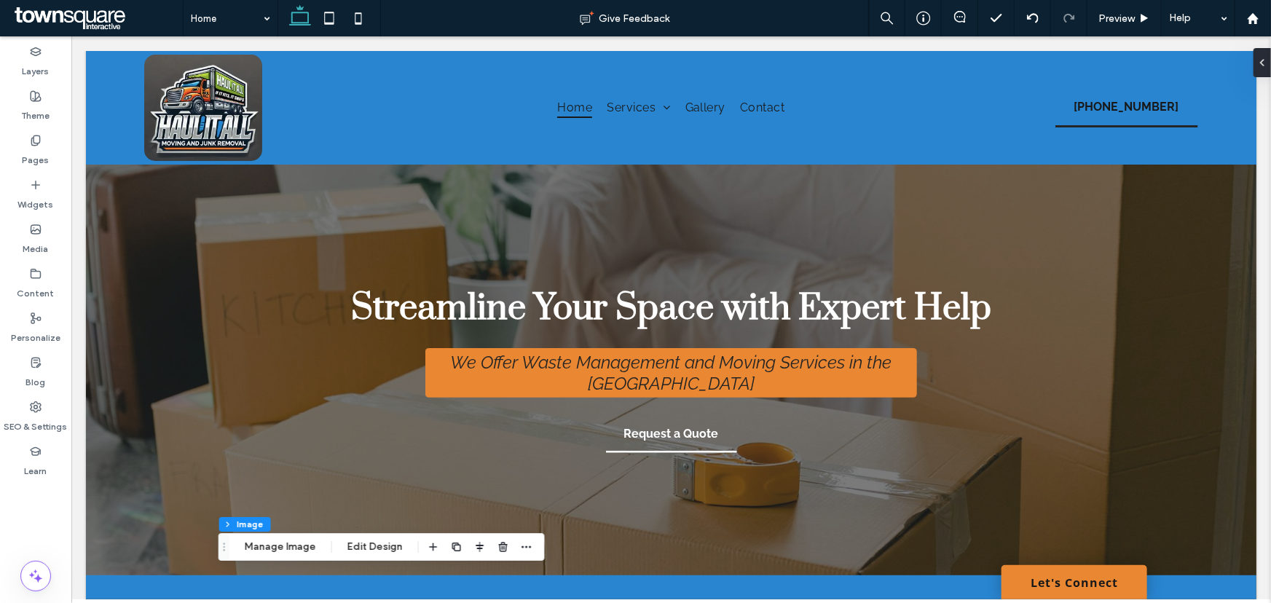
drag, startPoint x: 614, startPoint y: 247, endPoint x: 592, endPoint y: 38, distance: 210.1
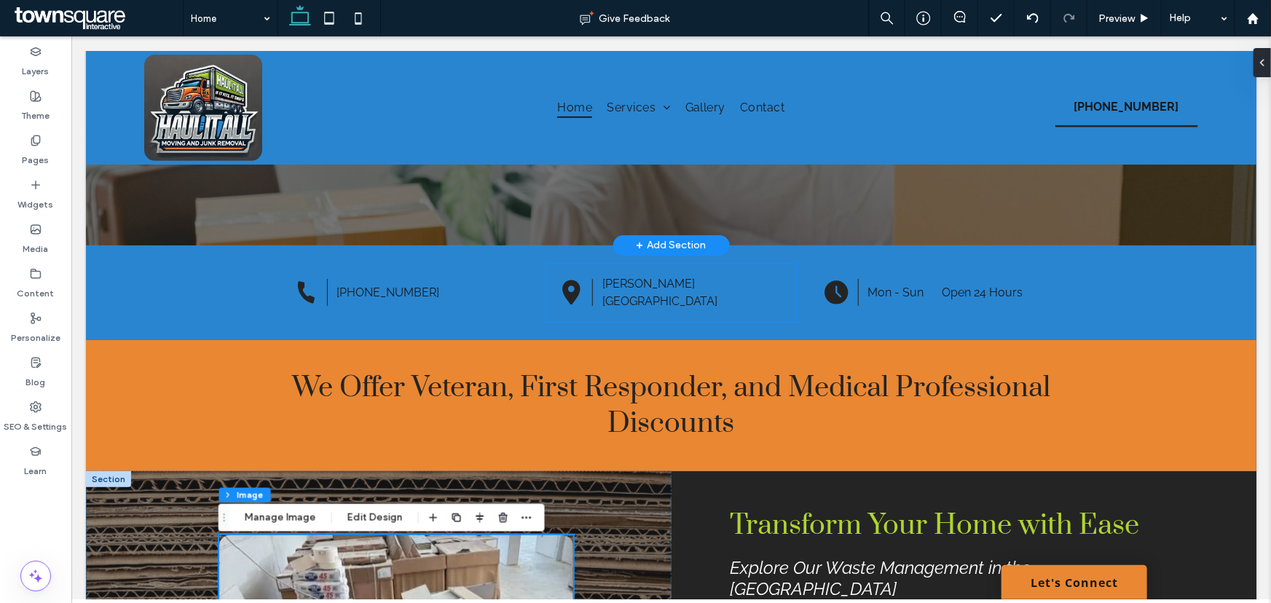
scroll to position [331, 0]
